Goal: Information Seeking & Learning: Learn about a topic

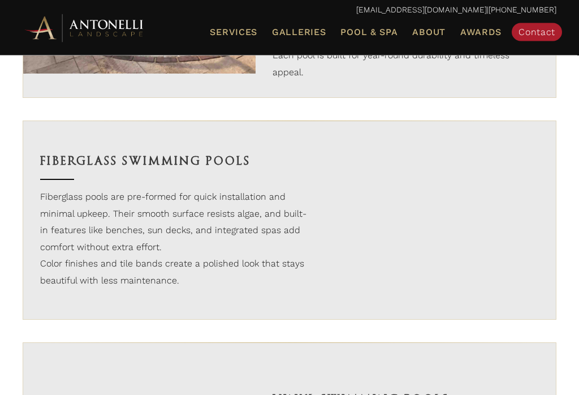
scroll to position [929, 0]
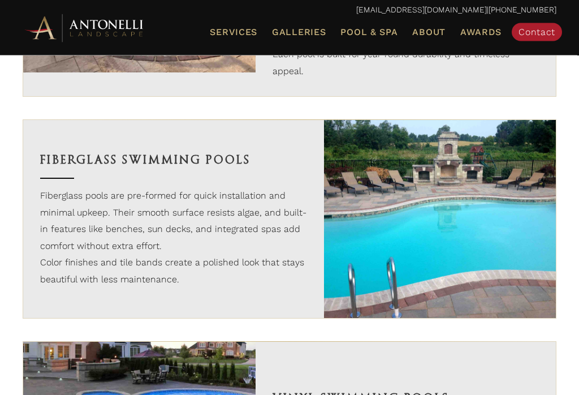
click at [270, 198] on div "Fiberglass Swimming Pools Fiberglass pools are pre-formed for quick installatio…" at bounding box center [173, 219] width 301 height 198
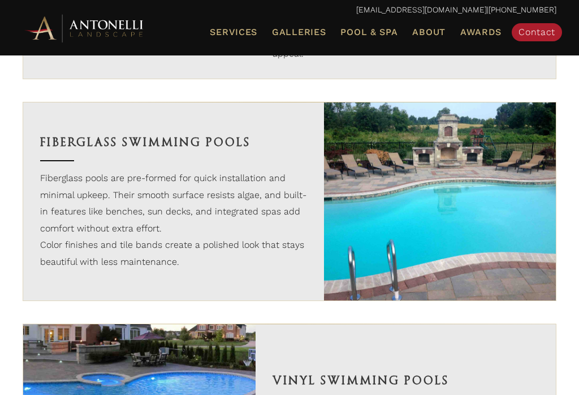
scroll to position [982, 0]
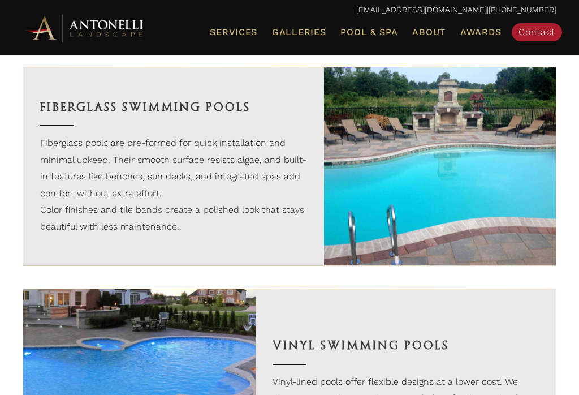
click at [169, 117] on h3 "Fiberglass Swimming Pools" at bounding box center [173, 107] width 267 height 19
click at [184, 201] on p "Fiberglass pools are pre-formed for quick installation and minimal upkeep. Thei…" at bounding box center [173, 168] width 267 height 67
click at [367, 28] on span "Pool & Spa" at bounding box center [369, 32] width 57 height 11
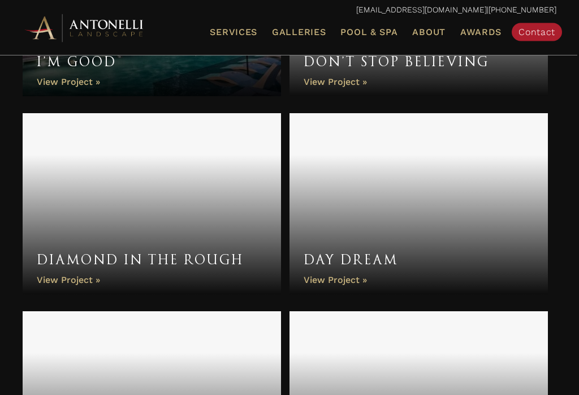
scroll to position [1148, 0]
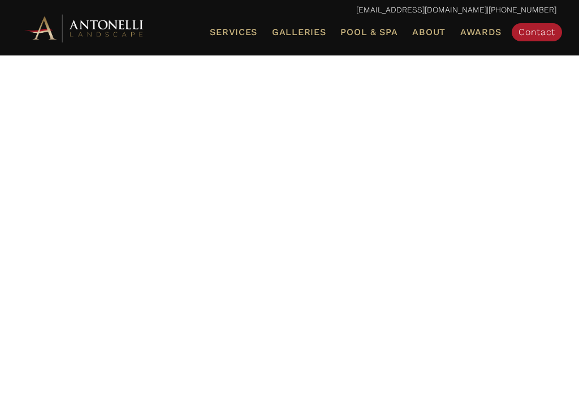
click at [323, 25] on link "Galleries" at bounding box center [299, 32] width 63 height 15
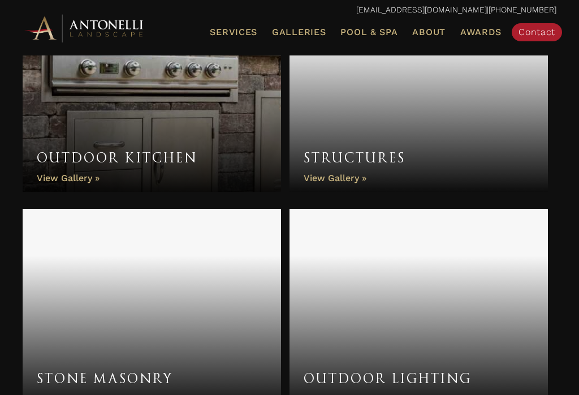
scroll to position [912, 0]
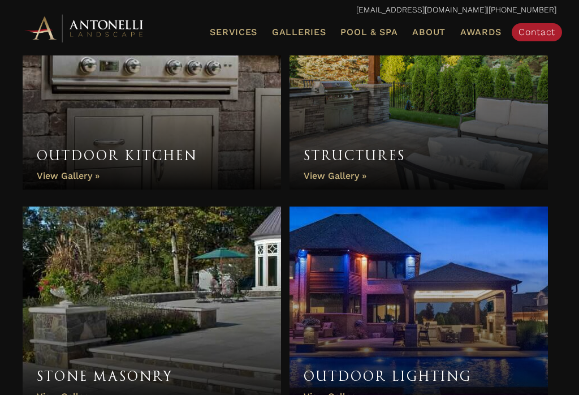
click at [480, 147] on link "Structures" at bounding box center [419, 88] width 259 height 204
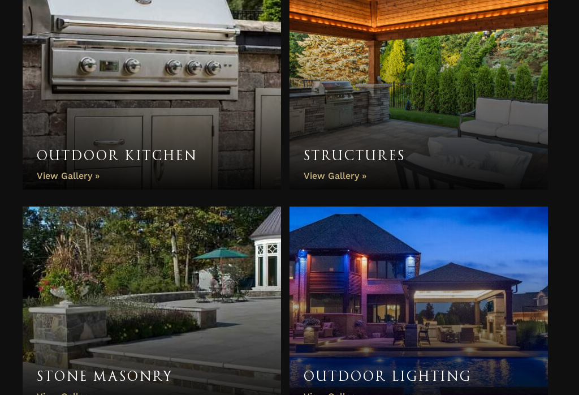
scroll to position [930, 0]
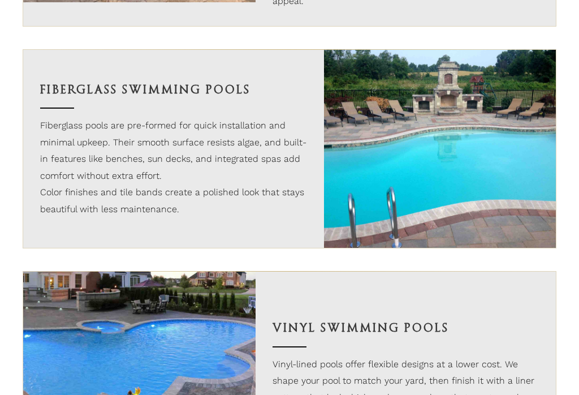
click at [211, 140] on p "Fiberglass pools are pre-formed for quick installation and minimal upkeep. Thei…" at bounding box center [173, 150] width 267 height 67
click at [429, 171] on img at bounding box center [440, 149] width 233 height 198
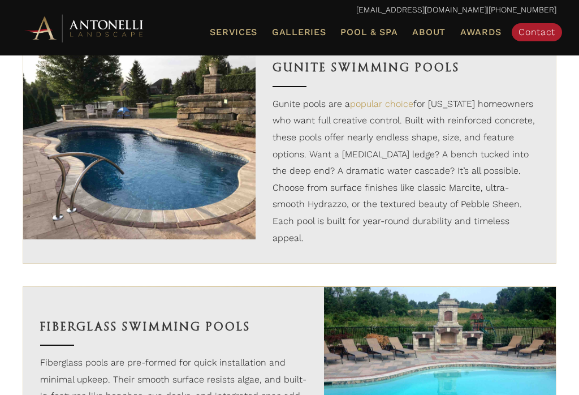
scroll to position [762, 0]
